Goal: Task Accomplishment & Management: Manage account settings

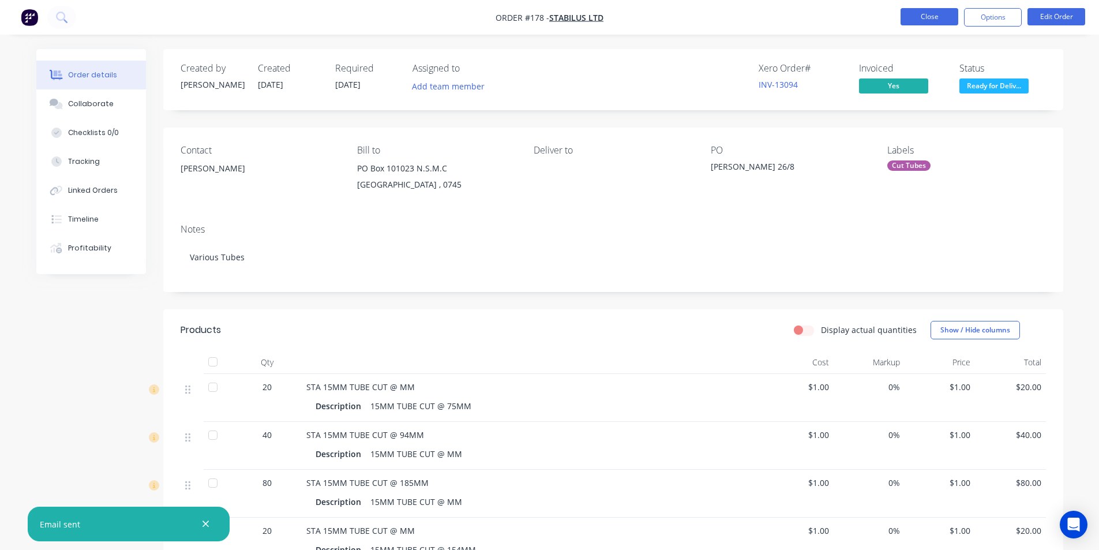
click at [927, 16] on button "Close" at bounding box center [929, 16] width 58 height 17
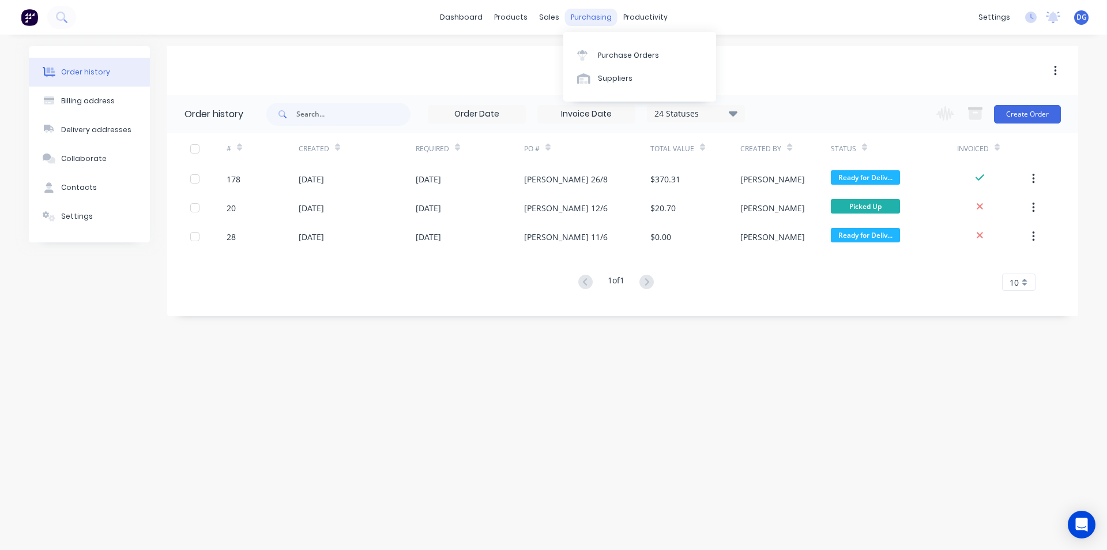
click at [581, 18] on div "purchasing" at bounding box center [591, 17] width 52 height 17
click at [615, 58] on div "Purchase Orders" at bounding box center [628, 55] width 61 height 10
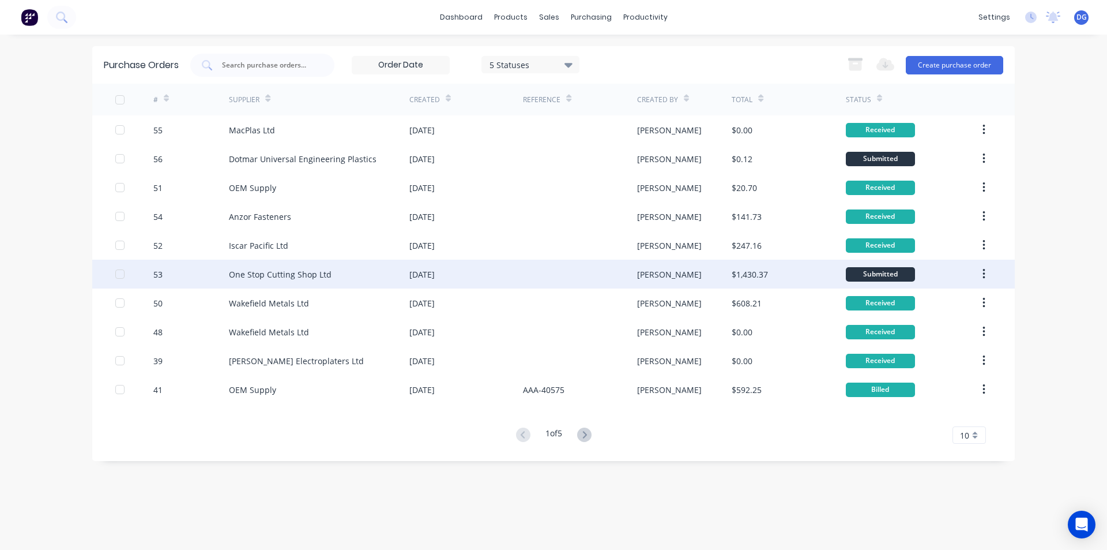
click at [252, 272] on div "One Stop Cutting Shop Ltd" at bounding box center [280, 274] width 103 height 12
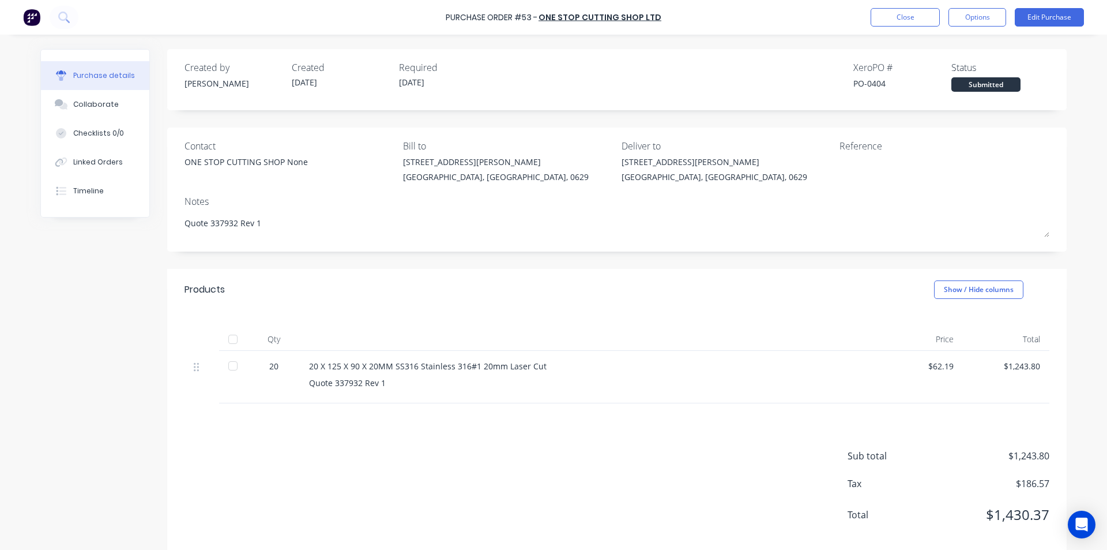
click at [230, 367] on div at bounding box center [232, 365] width 23 height 23
type textarea "x"
click at [904, 18] on button "Close" at bounding box center [905, 17] width 69 height 18
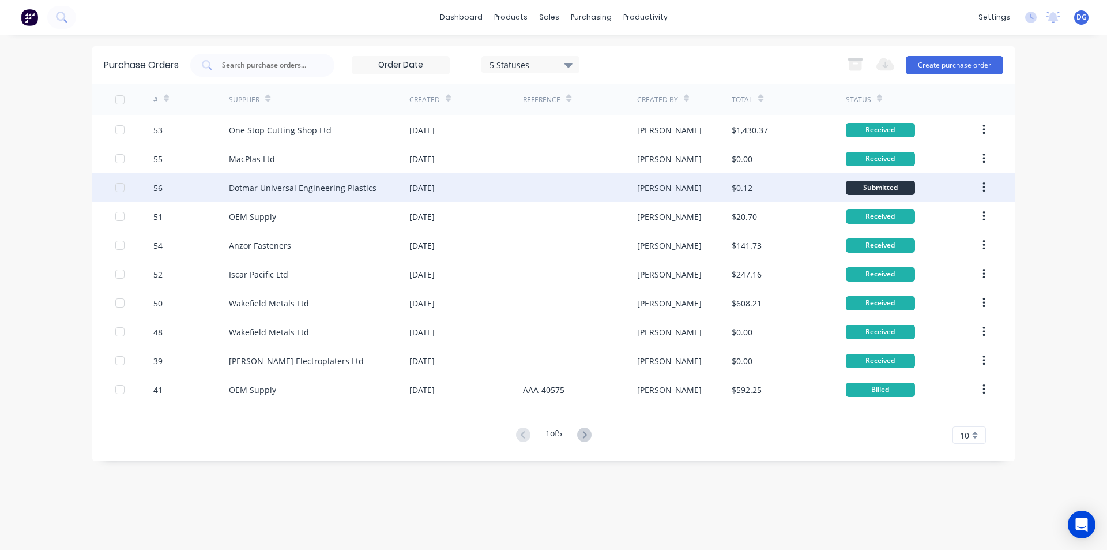
click at [270, 186] on div "Dotmar Universal Engineering Plastics" at bounding box center [303, 188] width 148 height 12
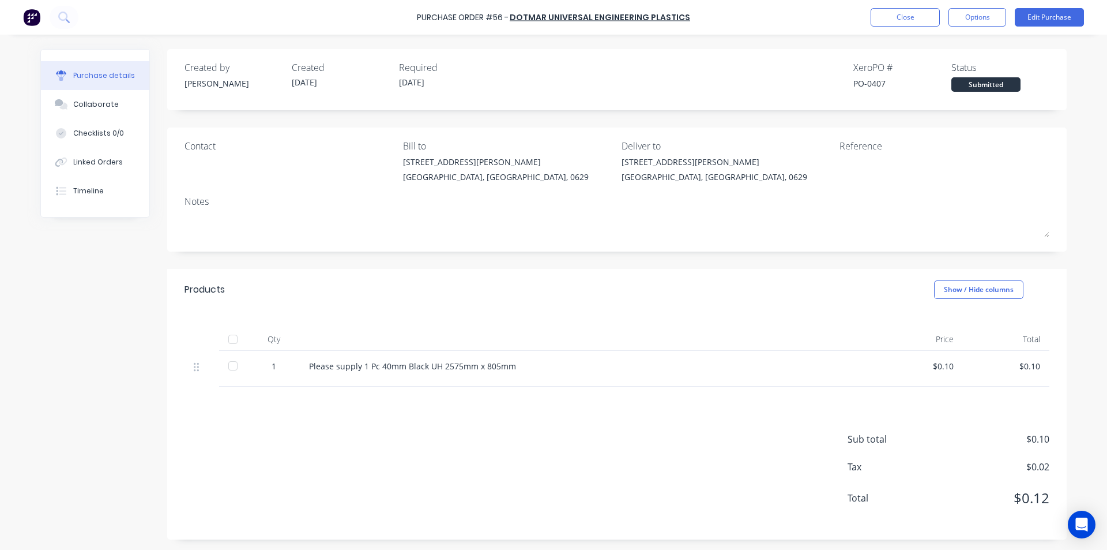
click at [950, 366] on div "$0.10" at bounding box center [920, 369] width 87 height 36
click at [944, 369] on div "$0.10" at bounding box center [920, 366] width 68 height 12
click at [1047, 18] on button "Edit Purchase" at bounding box center [1049, 17] width 69 height 18
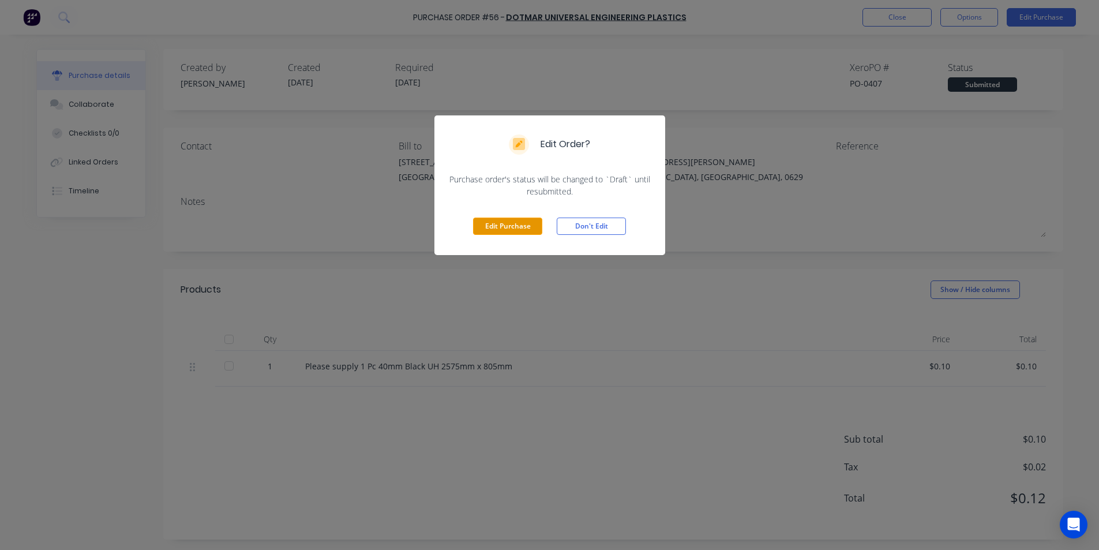
click at [499, 226] on button "Edit Purchase" at bounding box center [507, 225] width 69 height 17
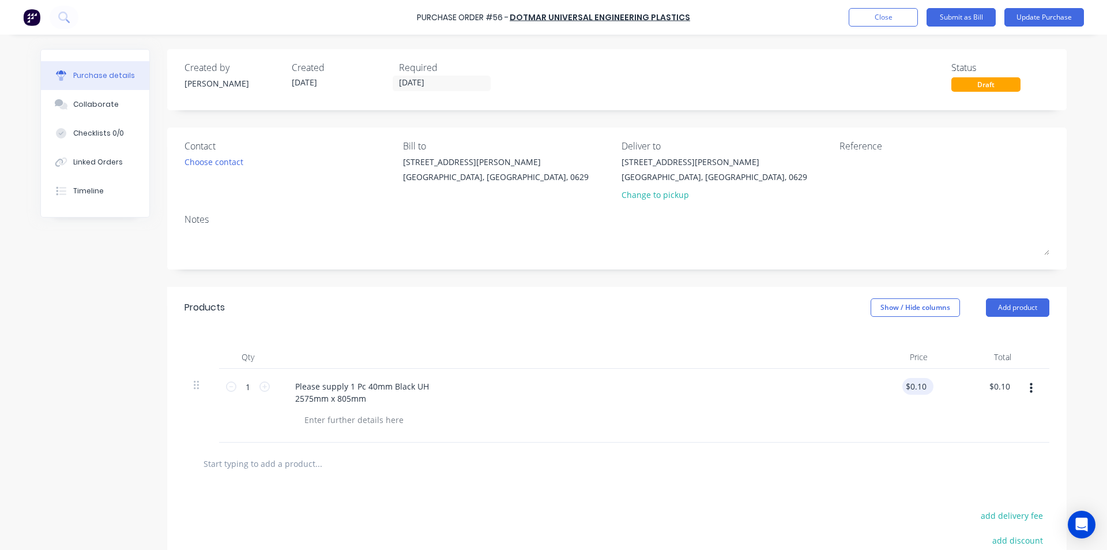
click at [925, 384] on div "$0.10 $0.10" at bounding box center [918, 386] width 31 height 17
click at [922, 385] on input "0.1000" at bounding box center [913, 386] width 31 height 17
type input "0"
type input "$819.05"
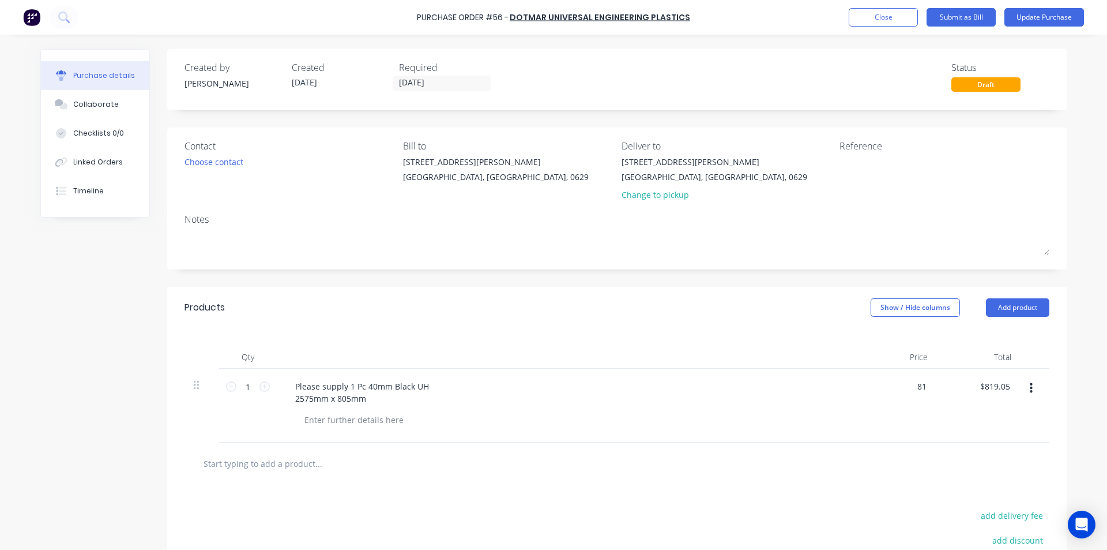
type input "8"
type input "$1,993.58"
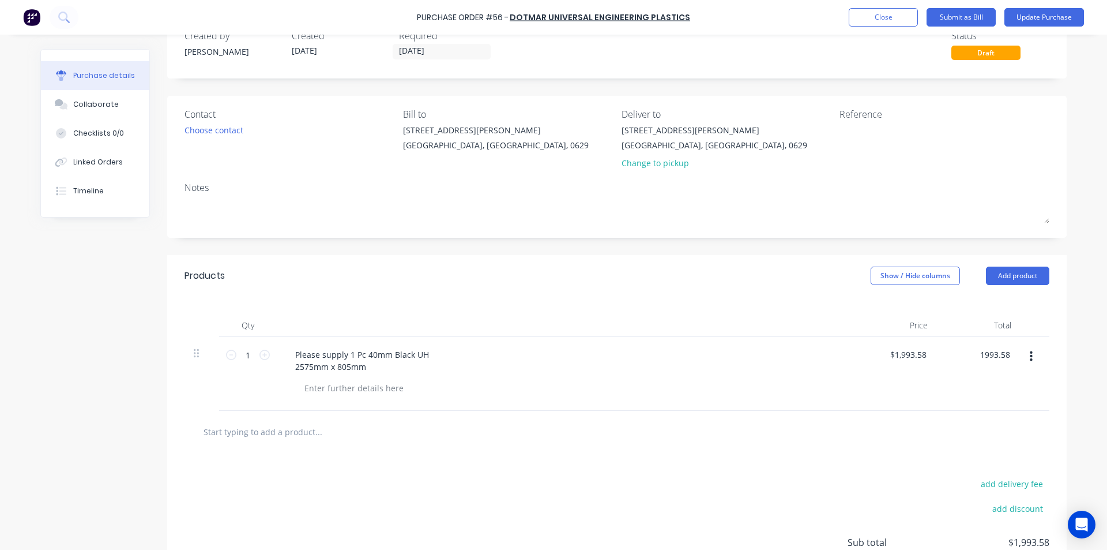
scroll to position [58, 0]
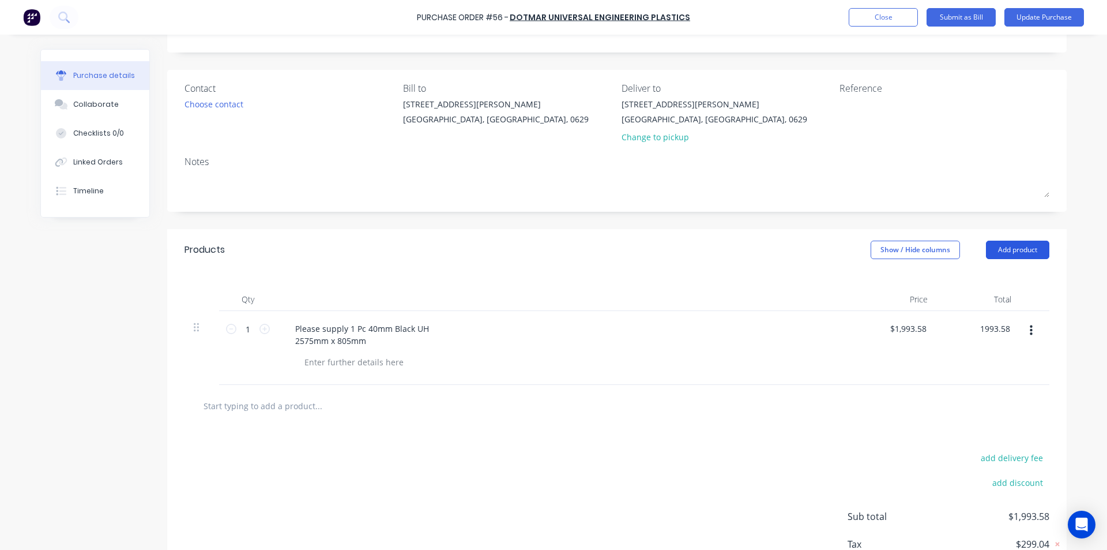
type input "$1,993.58"
click at [1027, 248] on button "Add product" at bounding box center [1017, 249] width 63 height 18
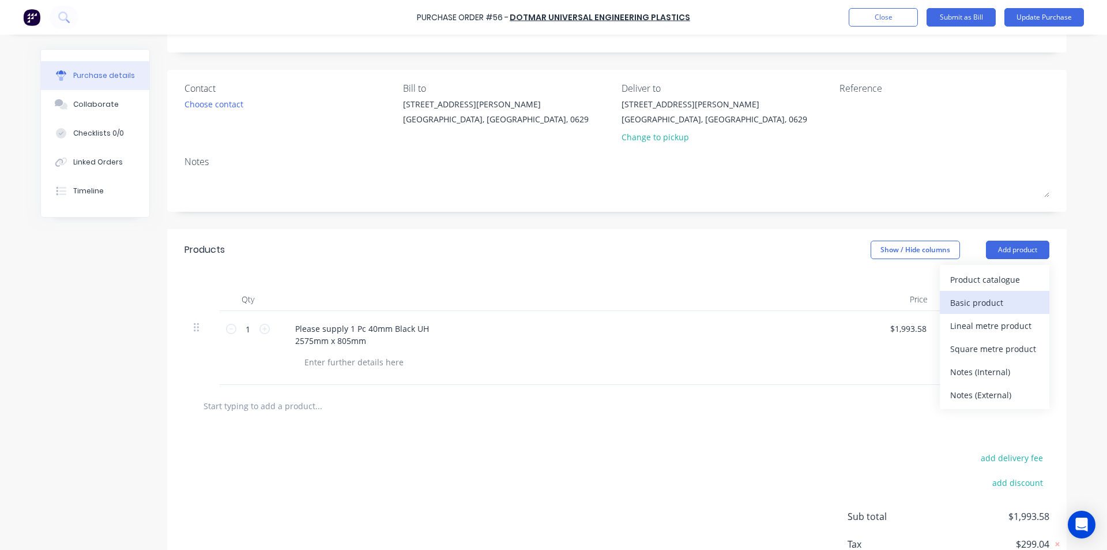
click at [984, 299] on div "Basic product" at bounding box center [994, 302] width 89 height 17
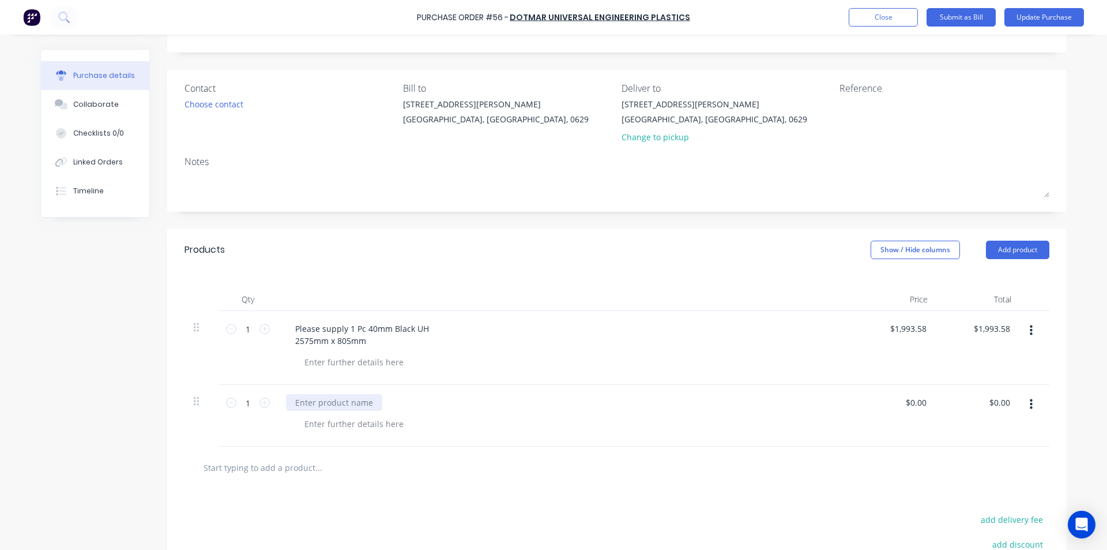
click at [321, 401] on div at bounding box center [334, 402] width 96 height 17
type input "0"
type input "$70.00"
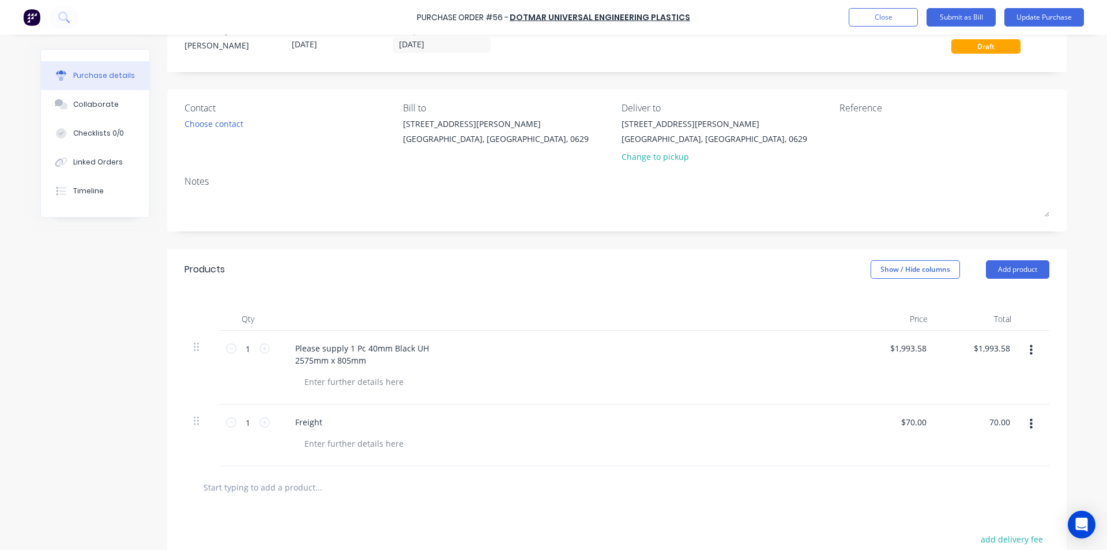
scroll to position [25, 0]
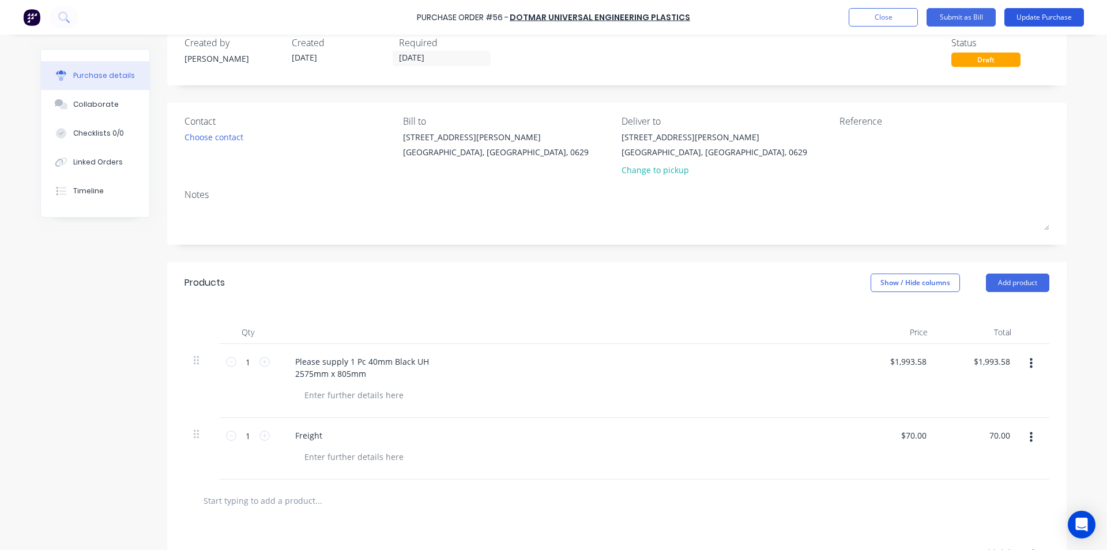
type input "$70.00"
click at [1039, 14] on button "Update Purchase" at bounding box center [1045, 17] width 80 height 18
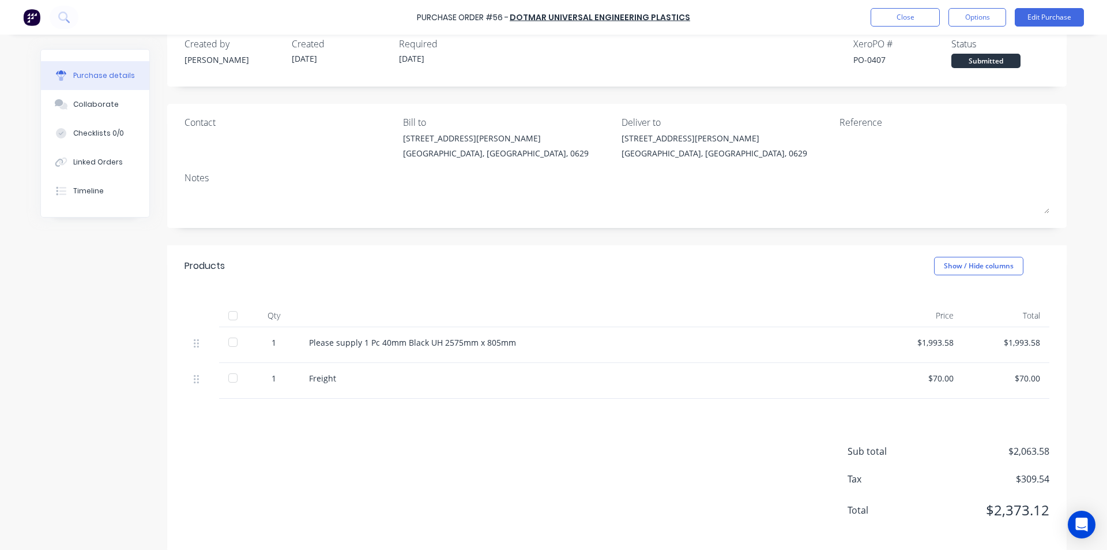
scroll to position [37, 0]
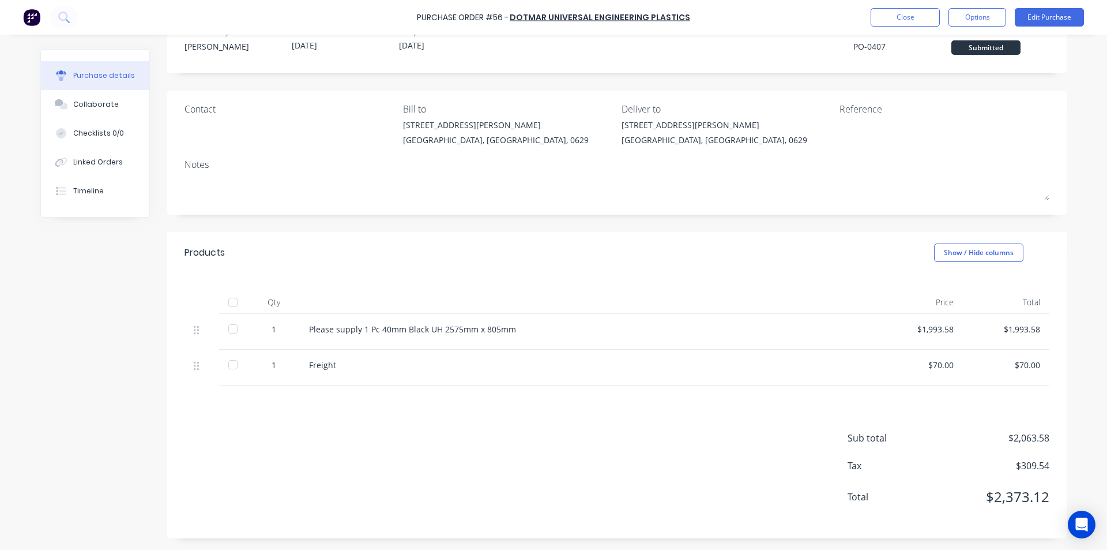
click at [228, 302] on div at bounding box center [232, 302] width 23 height 23
click at [913, 18] on button "Close" at bounding box center [905, 17] width 69 height 18
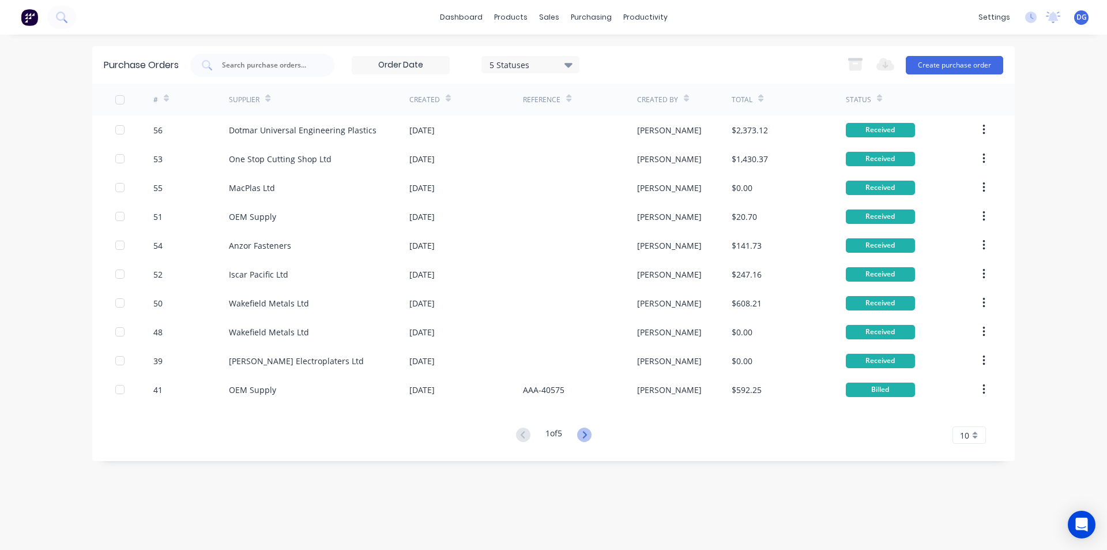
click at [587, 433] on icon at bounding box center [584, 434] width 4 height 7
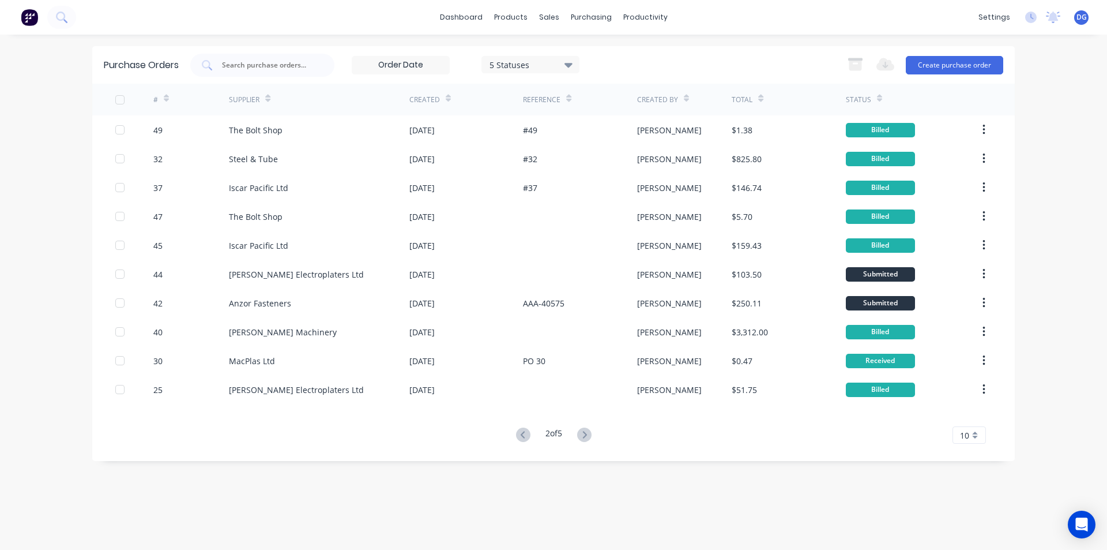
click at [587, 433] on icon at bounding box center [584, 434] width 4 height 7
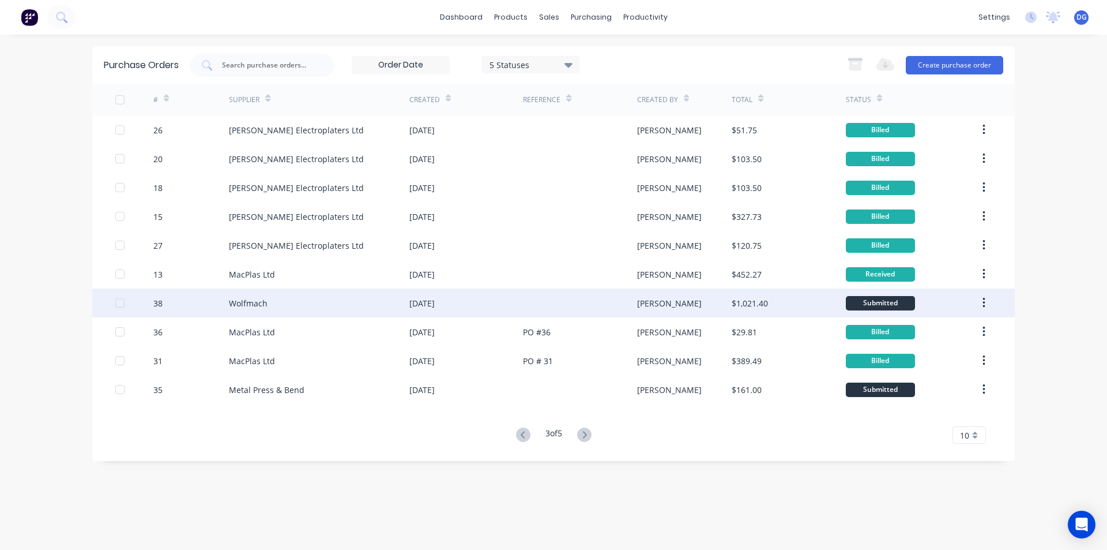
click at [258, 299] on div "Wolfmach" at bounding box center [248, 303] width 39 height 12
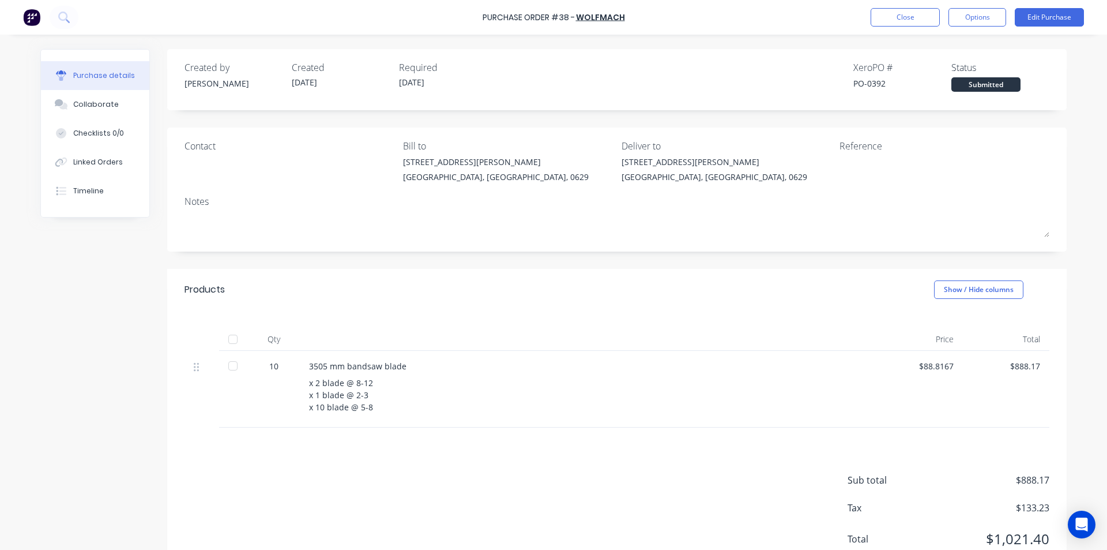
click at [230, 338] on div at bounding box center [232, 339] width 23 height 23
click at [907, 17] on button "Close" at bounding box center [905, 17] width 69 height 18
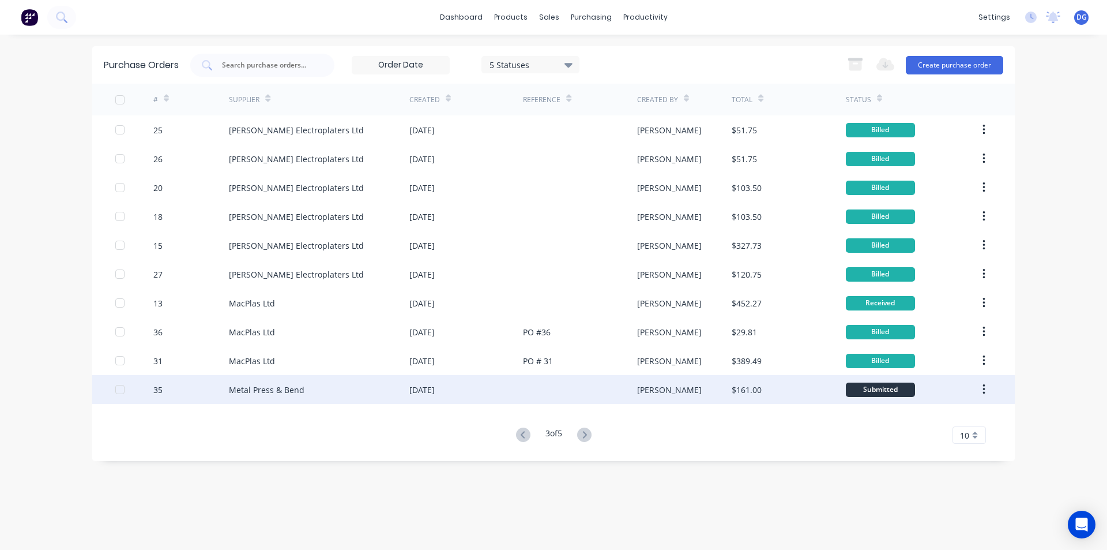
click at [260, 386] on div "Metal Press & Bend" at bounding box center [267, 390] width 76 height 12
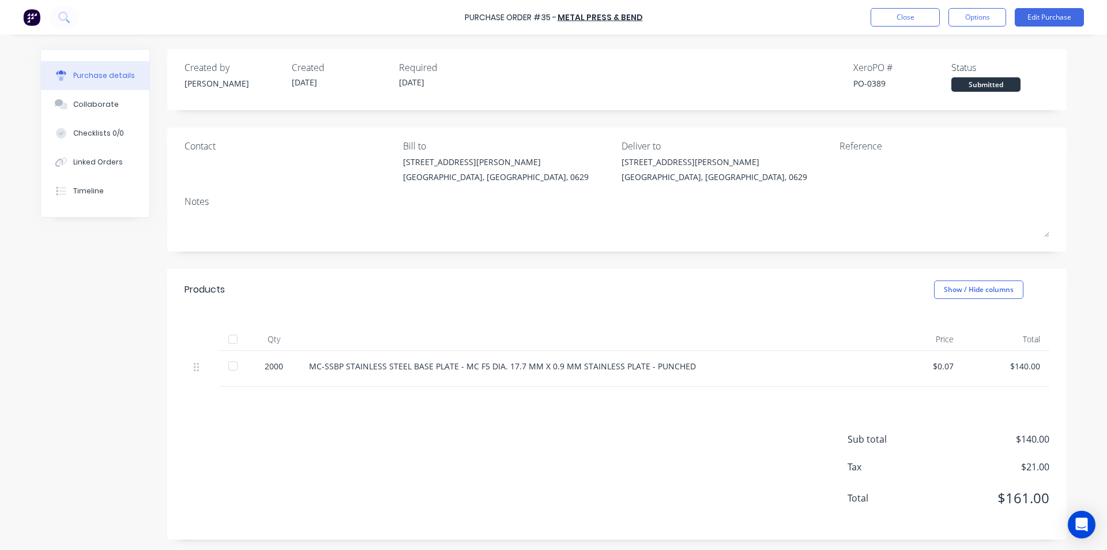
click at [229, 336] on div at bounding box center [232, 339] width 23 height 23
click at [916, 16] on button "Close" at bounding box center [905, 17] width 69 height 18
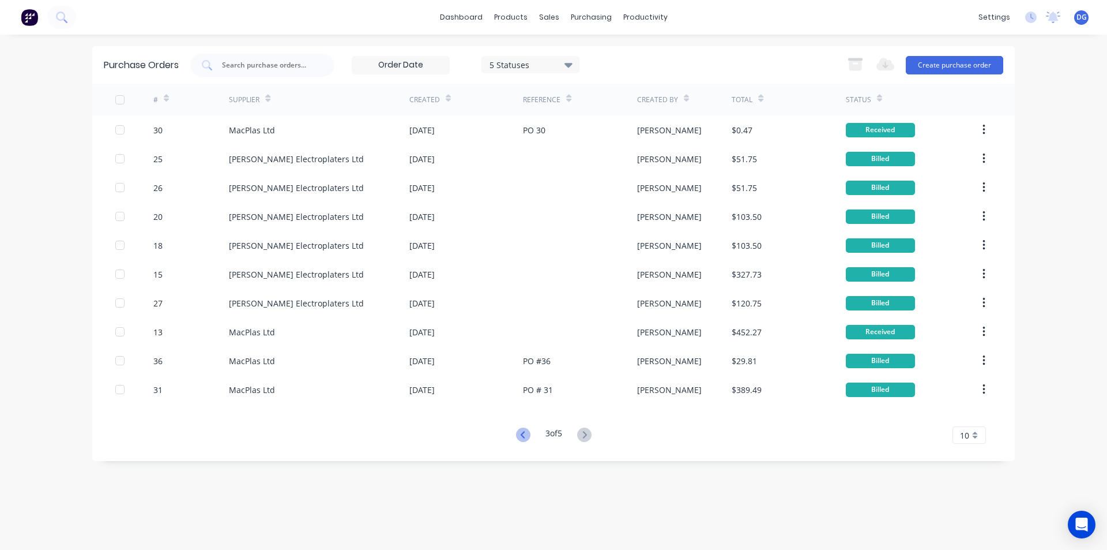
click at [521, 434] on icon at bounding box center [523, 434] width 14 height 14
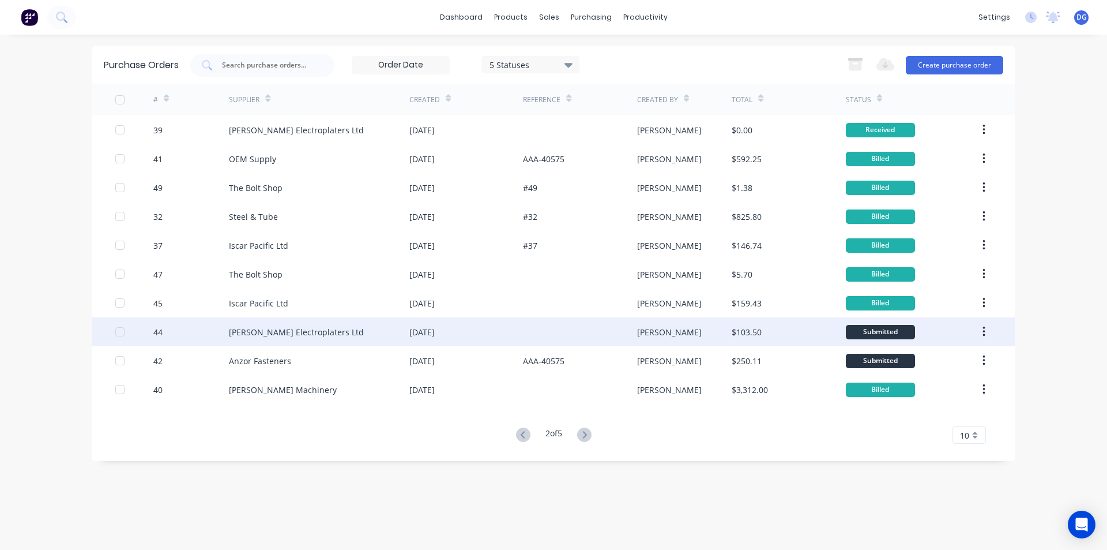
click at [283, 334] on div "[PERSON_NAME] Electroplaters Ltd" at bounding box center [296, 332] width 135 height 12
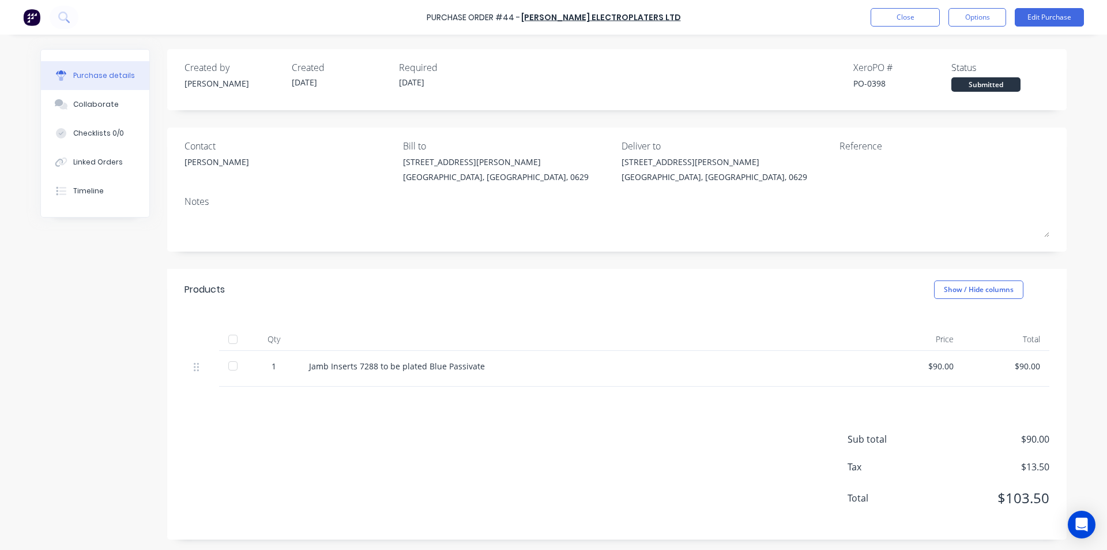
click at [228, 339] on div at bounding box center [232, 339] width 23 height 23
click at [902, 17] on button "Close" at bounding box center [905, 17] width 69 height 18
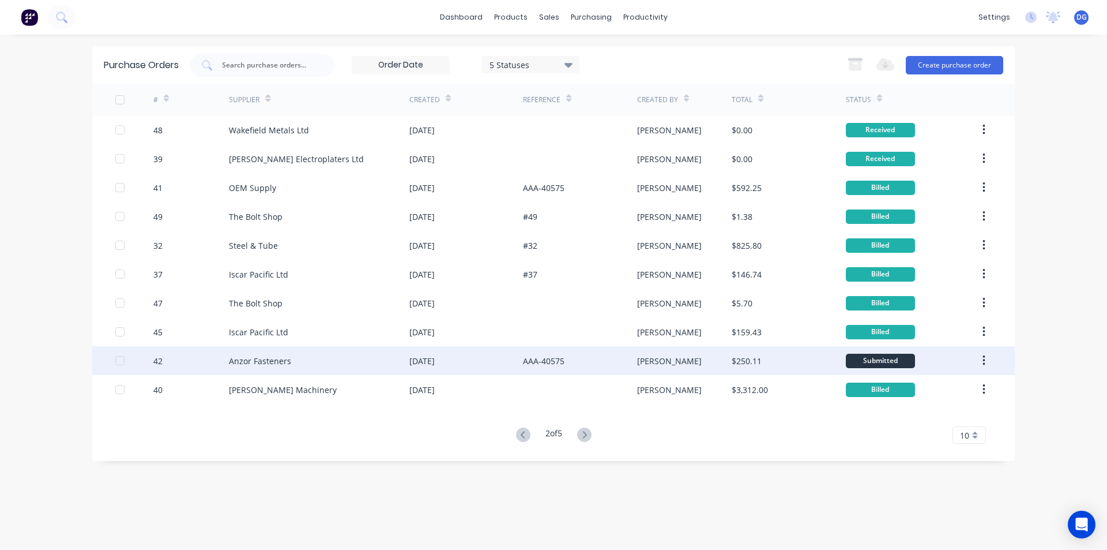
click at [258, 358] on div "Anzor Fasteners" at bounding box center [260, 361] width 62 height 12
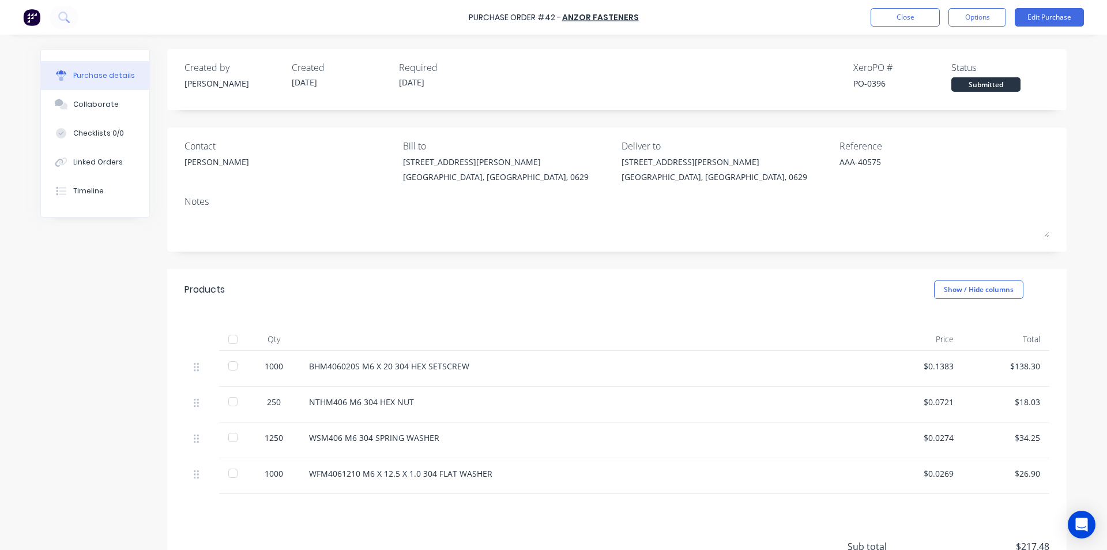
click at [225, 338] on div at bounding box center [232, 339] width 23 height 23
click at [918, 16] on button "Close" at bounding box center [905, 17] width 69 height 18
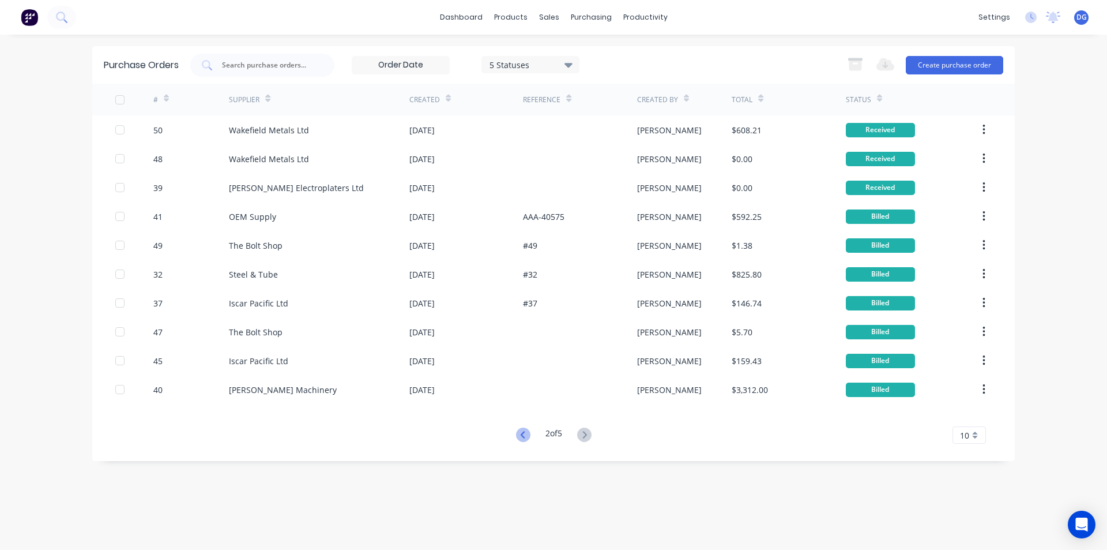
click at [520, 435] on icon at bounding box center [522, 434] width 4 height 7
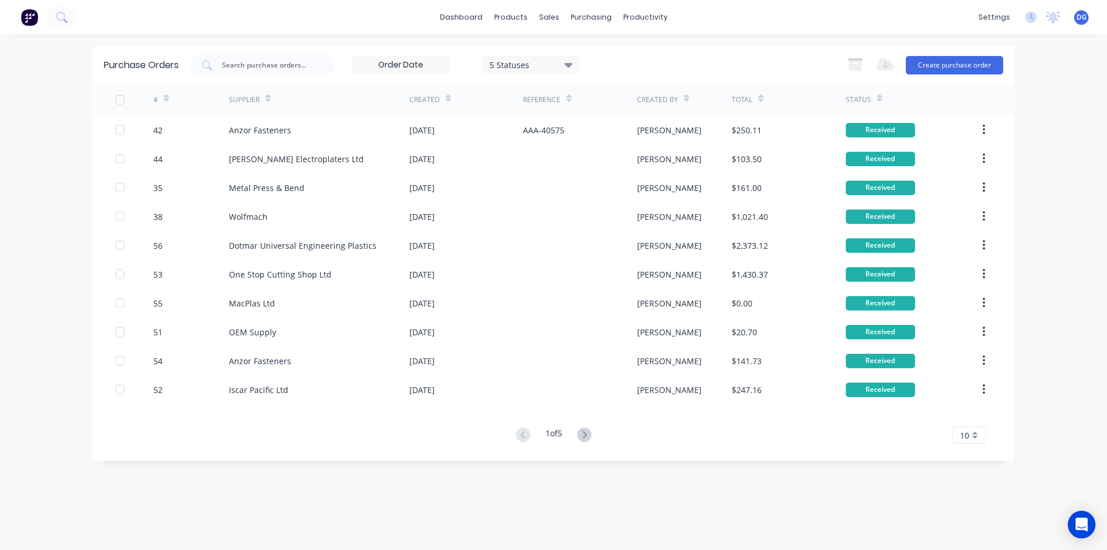
click at [593, 433] on button at bounding box center [584, 435] width 21 height 17
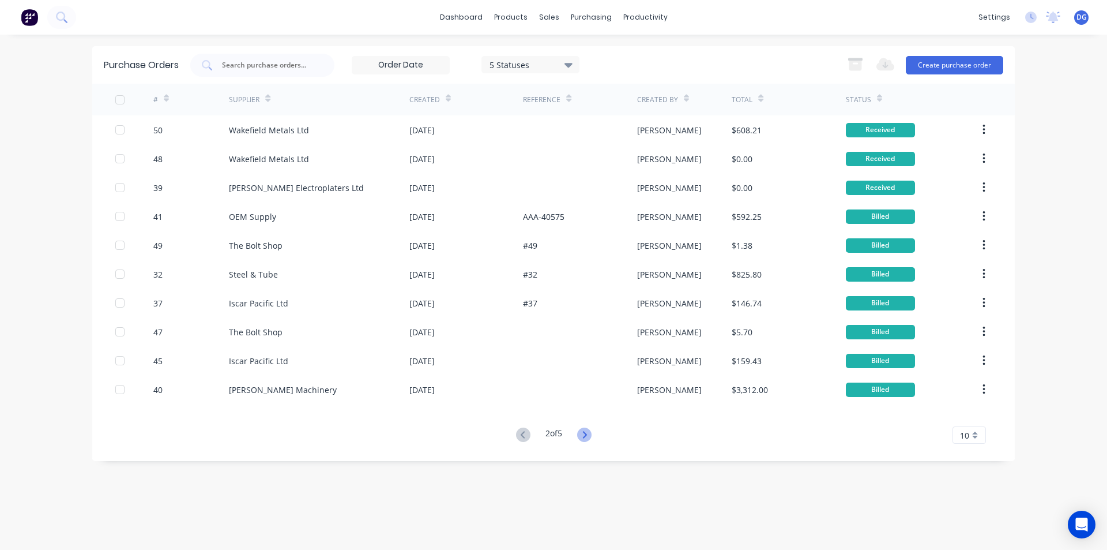
click at [592, 433] on icon at bounding box center [584, 434] width 14 height 14
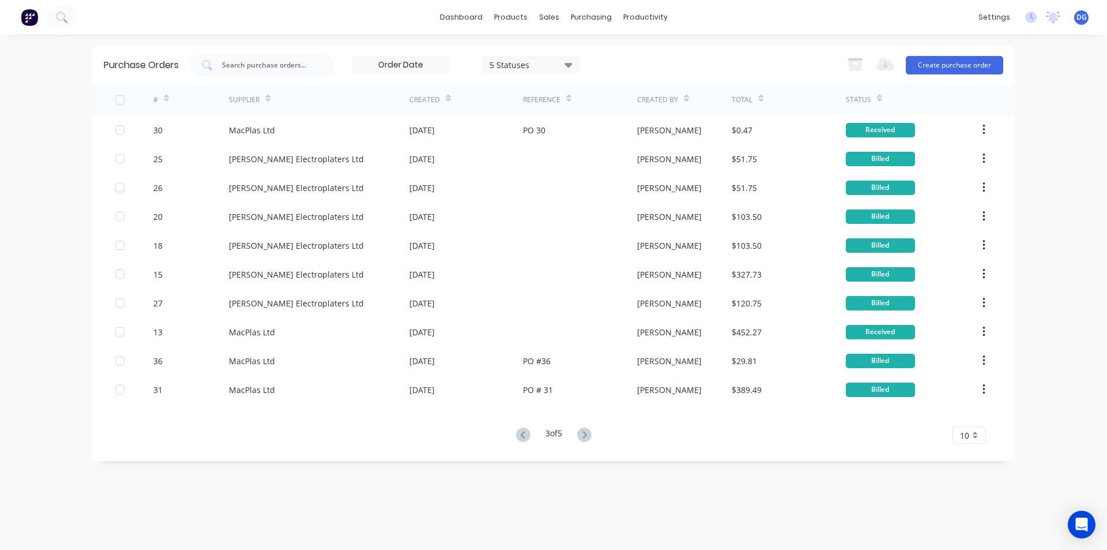
click at [590, 434] on icon at bounding box center [584, 434] width 14 height 14
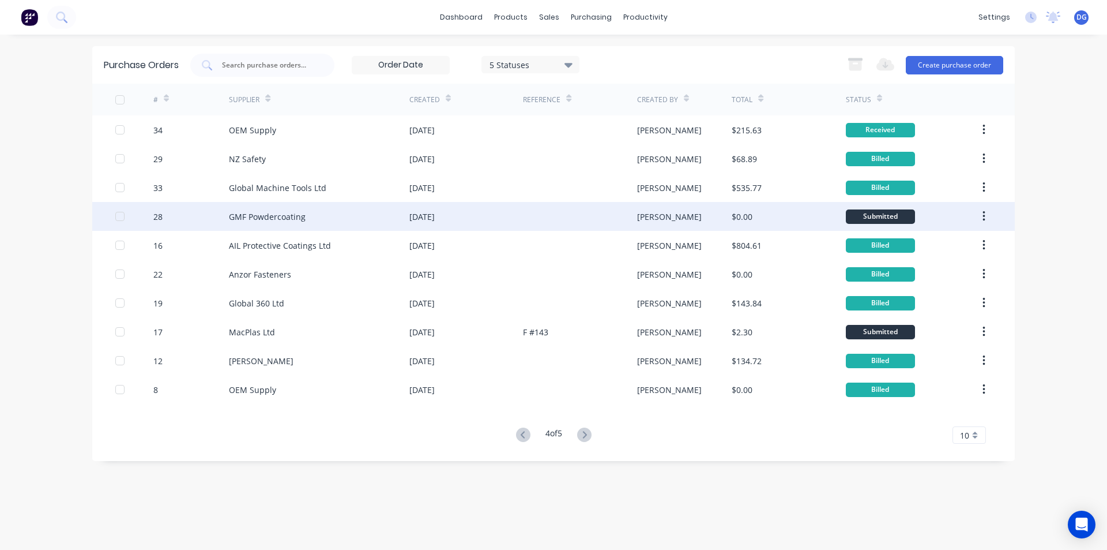
click at [273, 215] on div "GMF Powdercoating" at bounding box center [267, 217] width 77 height 12
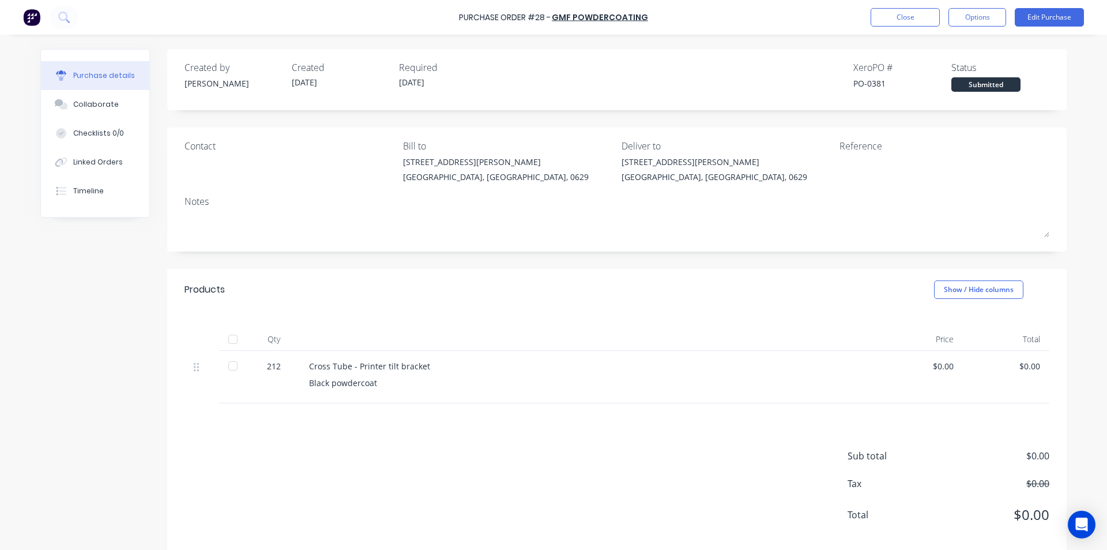
click at [228, 339] on div at bounding box center [232, 339] width 23 height 23
click at [908, 16] on button "Close" at bounding box center [905, 17] width 69 height 18
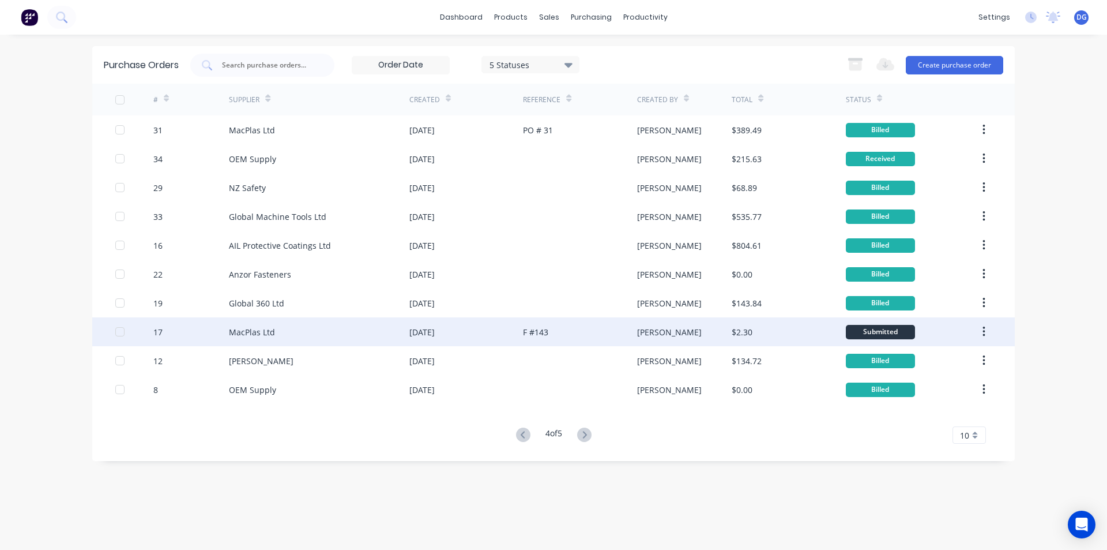
click at [247, 333] on div "MacPlas Ltd" at bounding box center [252, 332] width 46 height 12
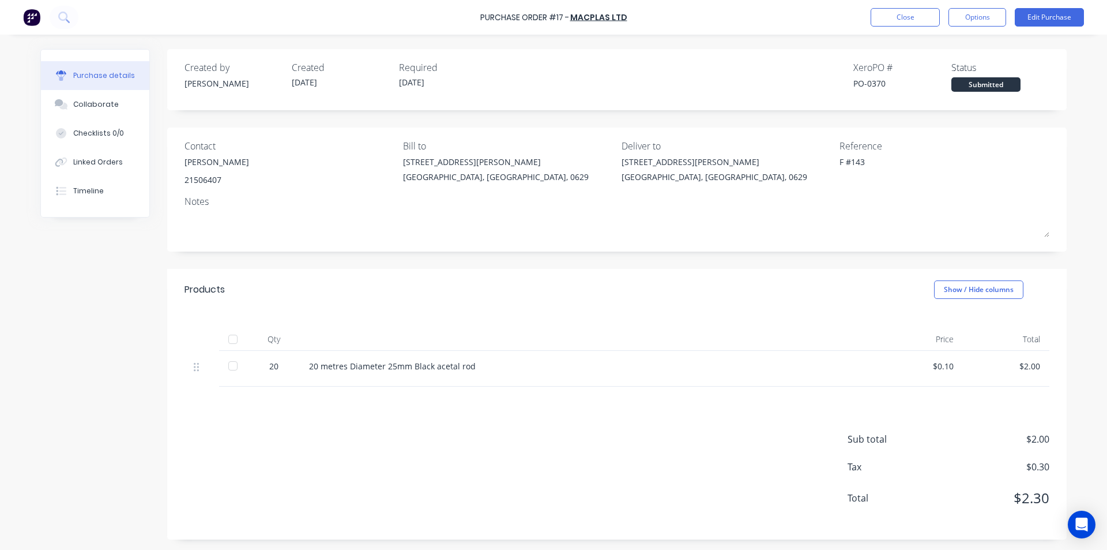
click at [230, 339] on div at bounding box center [232, 339] width 23 height 23
click at [900, 16] on button "Close" at bounding box center [905, 17] width 69 height 18
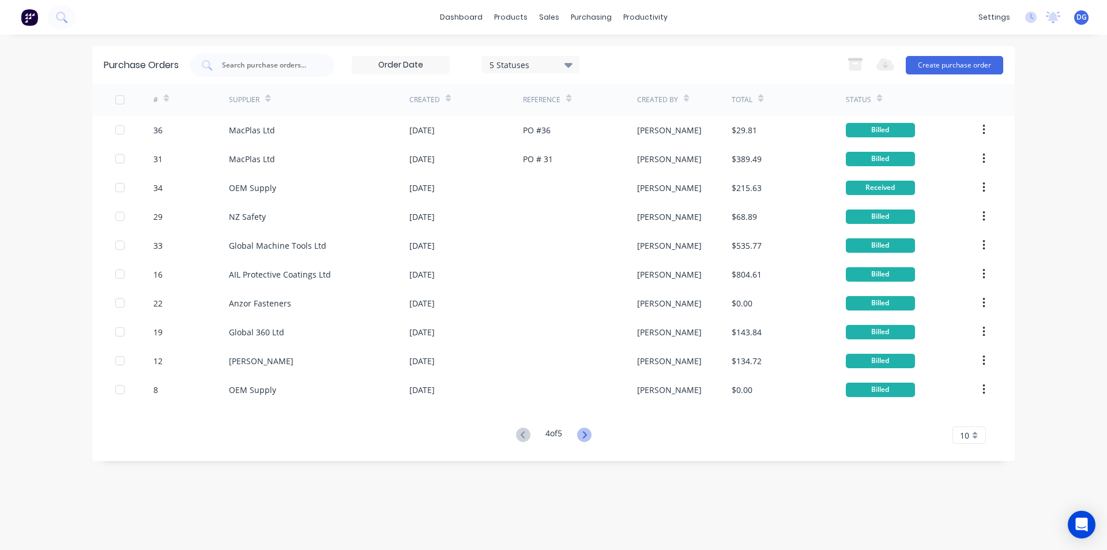
click at [587, 433] on icon at bounding box center [584, 434] width 4 height 7
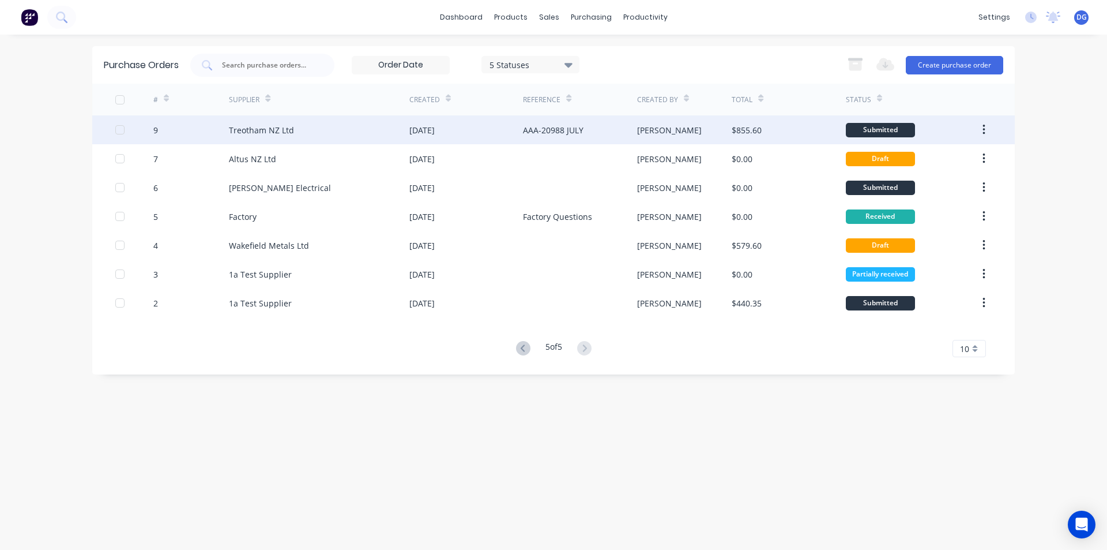
click at [253, 130] on div "Treotham NZ Ltd" at bounding box center [261, 130] width 65 height 12
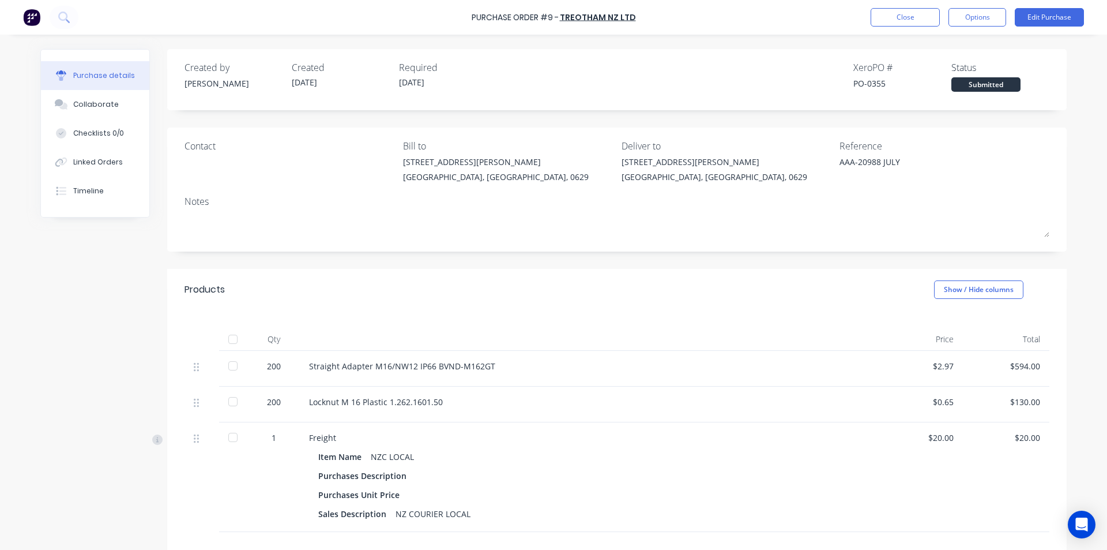
click at [230, 339] on div at bounding box center [232, 339] width 23 height 23
type textarea "x"
click at [907, 17] on button "Close" at bounding box center [905, 17] width 69 height 18
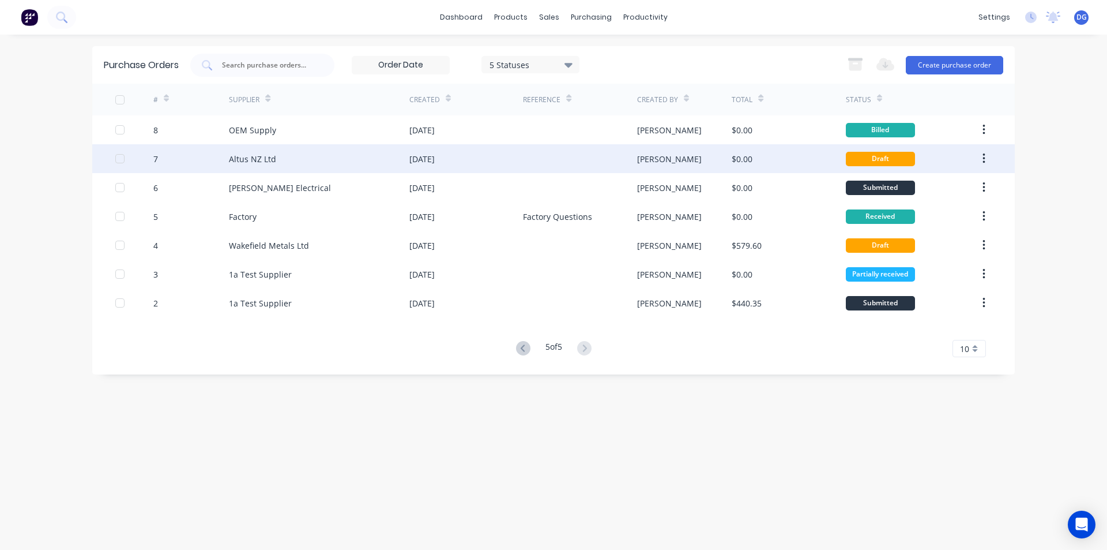
click at [264, 158] on div "Altus NZ Ltd" at bounding box center [252, 159] width 47 height 12
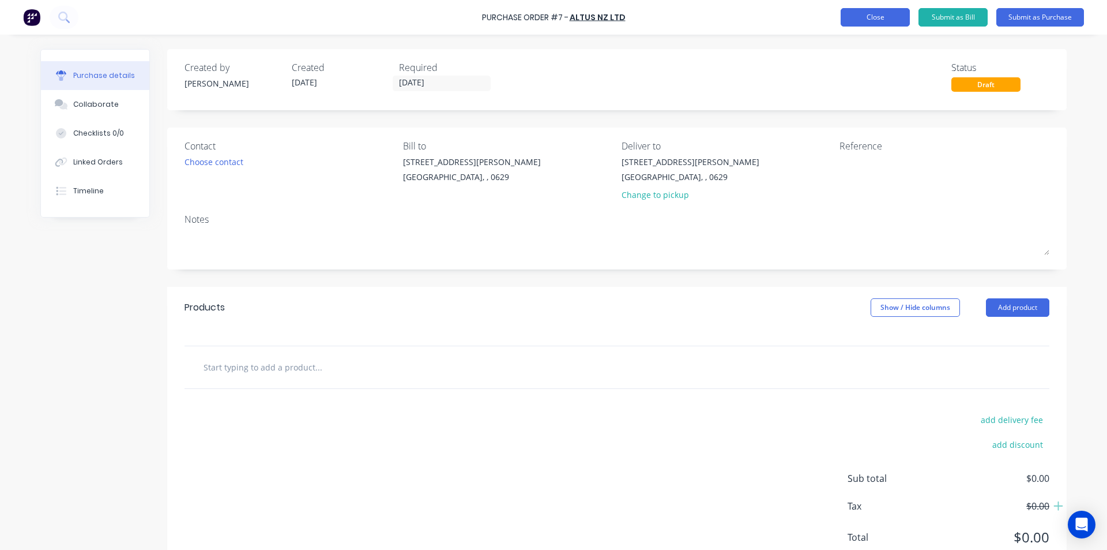
click at [865, 17] on button "Close" at bounding box center [875, 17] width 69 height 18
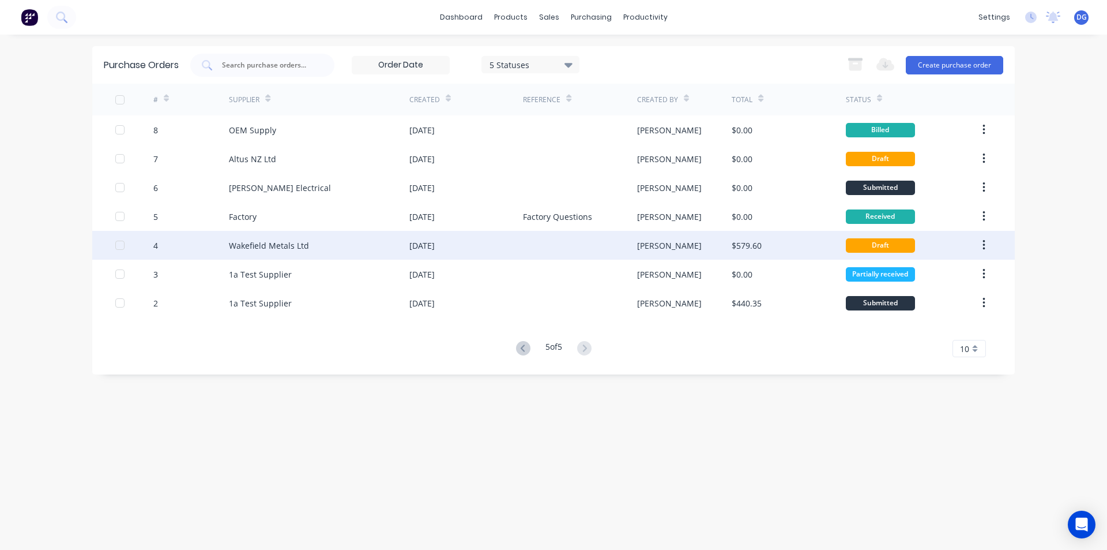
click at [254, 247] on div "Wakefield Metals Ltd" at bounding box center [269, 245] width 80 height 12
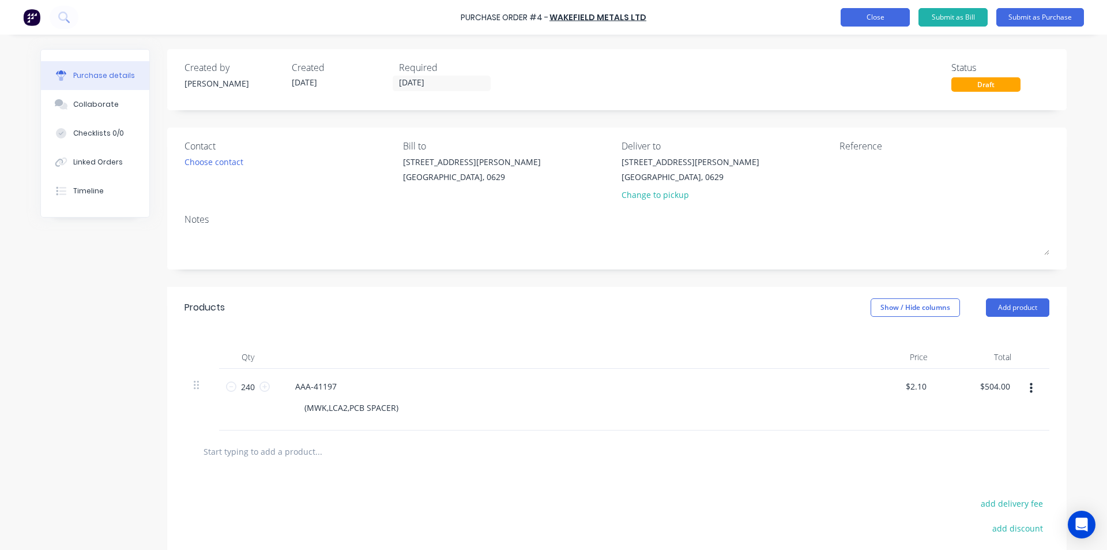
click at [881, 21] on button "Close" at bounding box center [875, 17] width 69 height 18
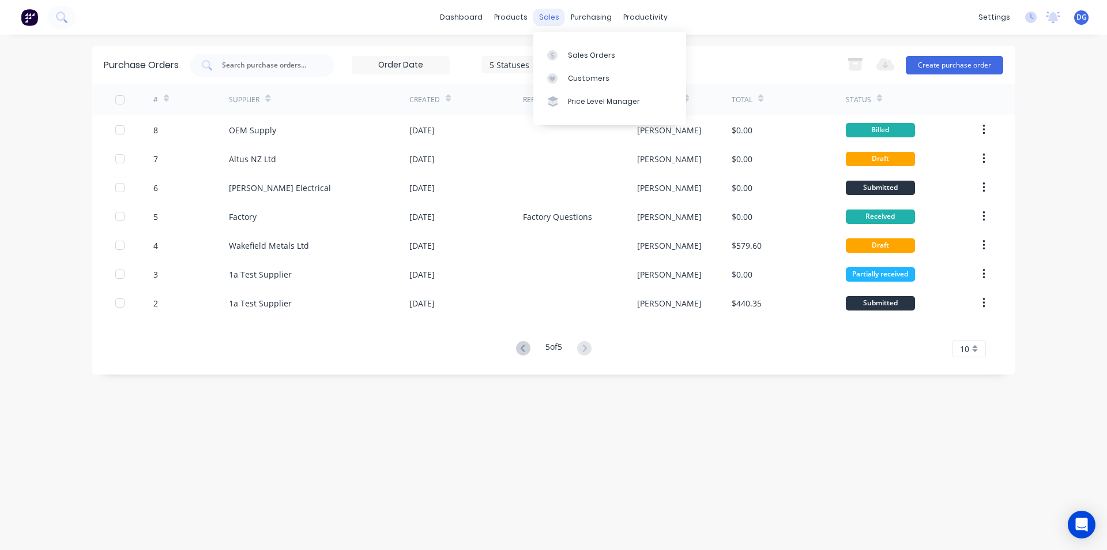
click at [550, 15] on div "sales" at bounding box center [549, 17] width 32 height 17
click at [579, 52] on div "Sales Orders" at bounding box center [591, 55] width 47 height 10
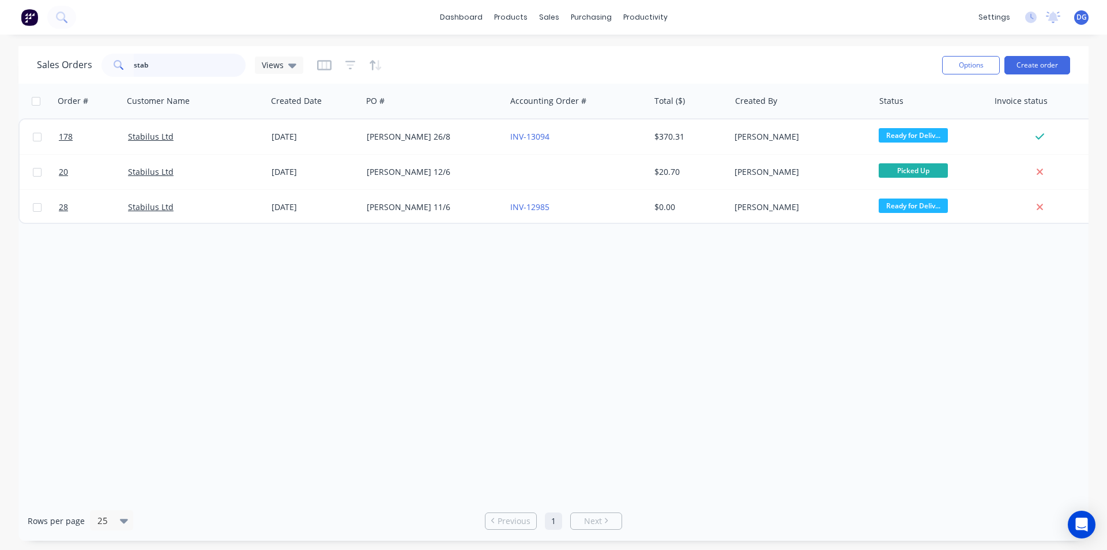
click at [181, 67] on input "stab" at bounding box center [190, 65] width 112 height 23
type input "s"
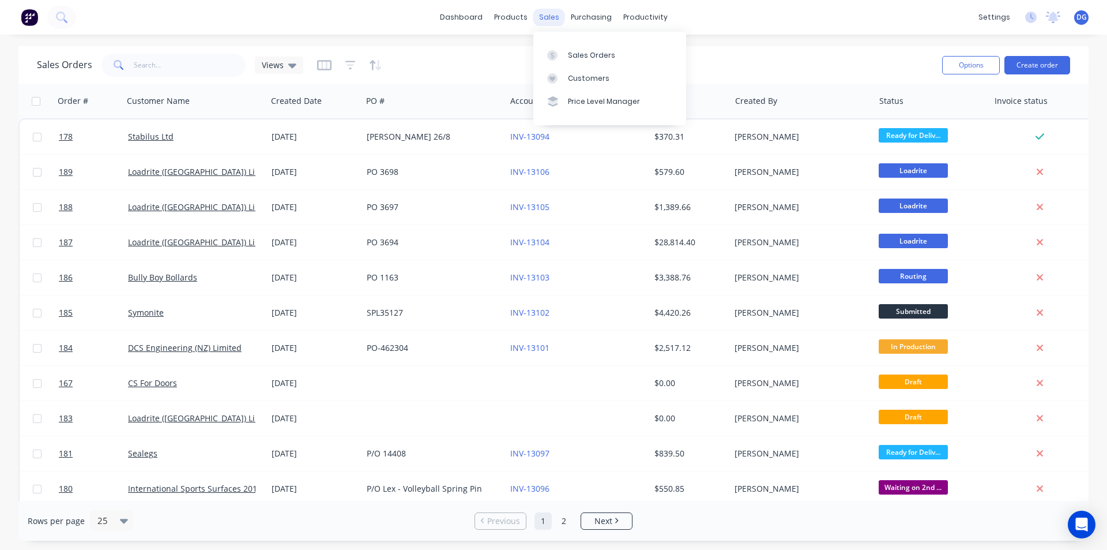
click at [550, 19] on div "sales" at bounding box center [549, 17] width 32 height 17
click at [475, 14] on link "dashboard" at bounding box center [461, 17] width 54 height 17
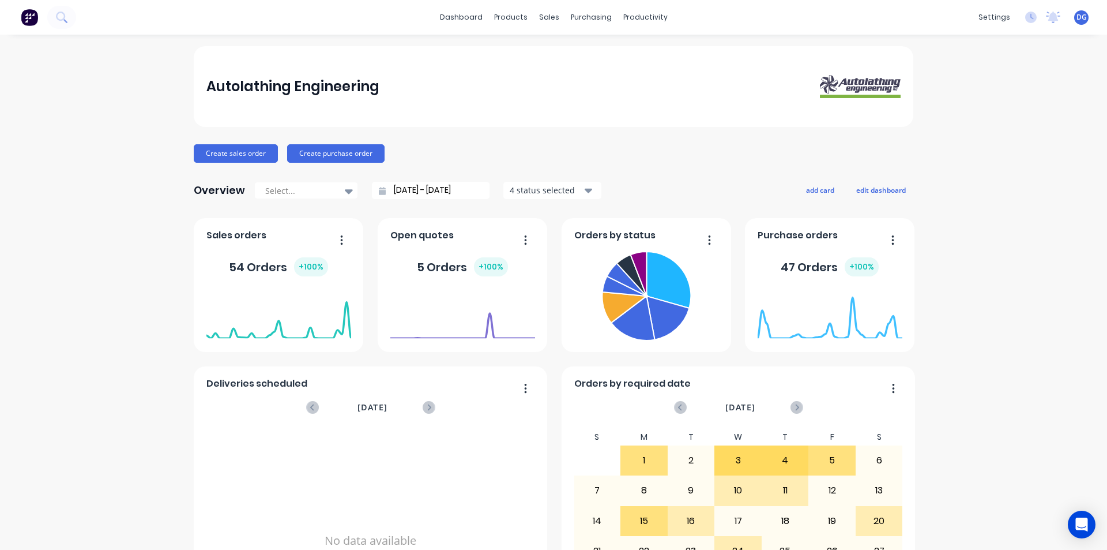
click at [892, 239] on icon "button" at bounding box center [893, 239] width 2 height 9
click at [584, 189] on icon "button" at bounding box center [588, 191] width 8 height 5
click at [664, 161] on div "Create sales order Create purchase order" at bounding box center [554, 153] width 720 height 18
click at [573, 75] on div "Customers" at bounding box center [585, 78] width 42 height 10
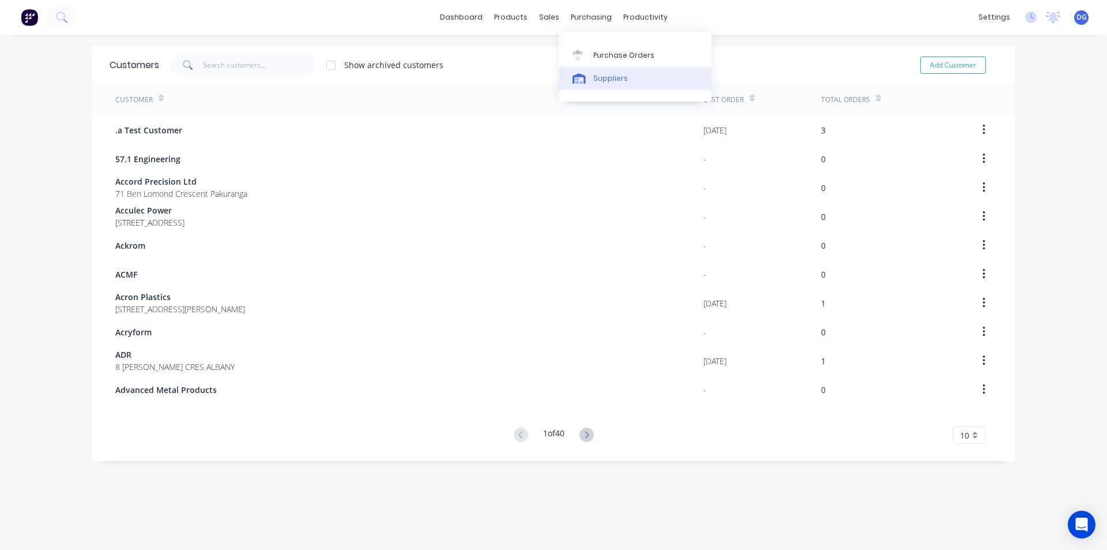
click at [608, 76] on div "Suppliers" at bounding box center [610, 78] width 35 height 10
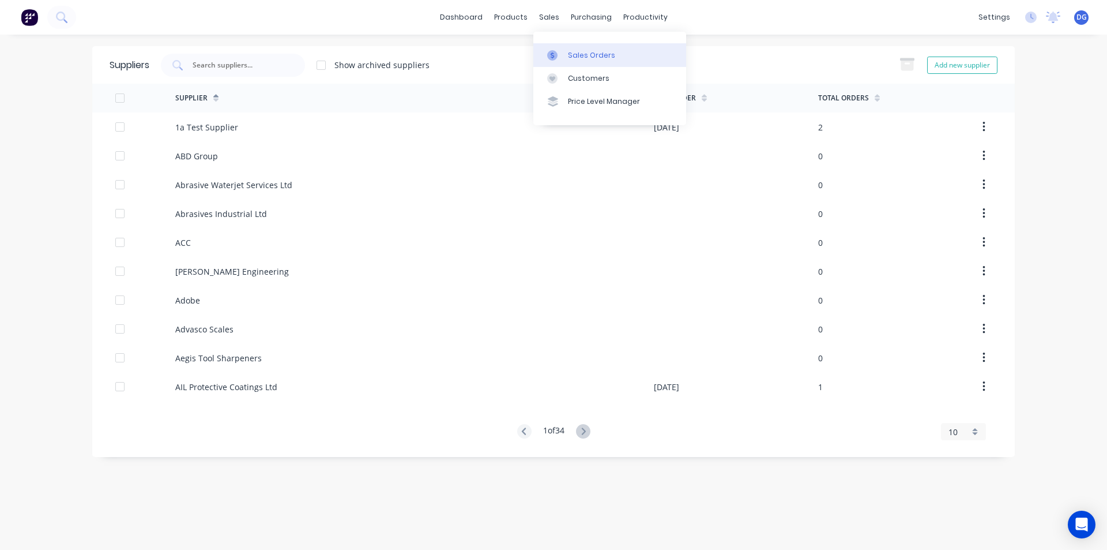
click at [568, 53] on div "Sales Orders" at bounding box center [591, 55] width 47 height 10
